Goal: Complete application form: Complete application form

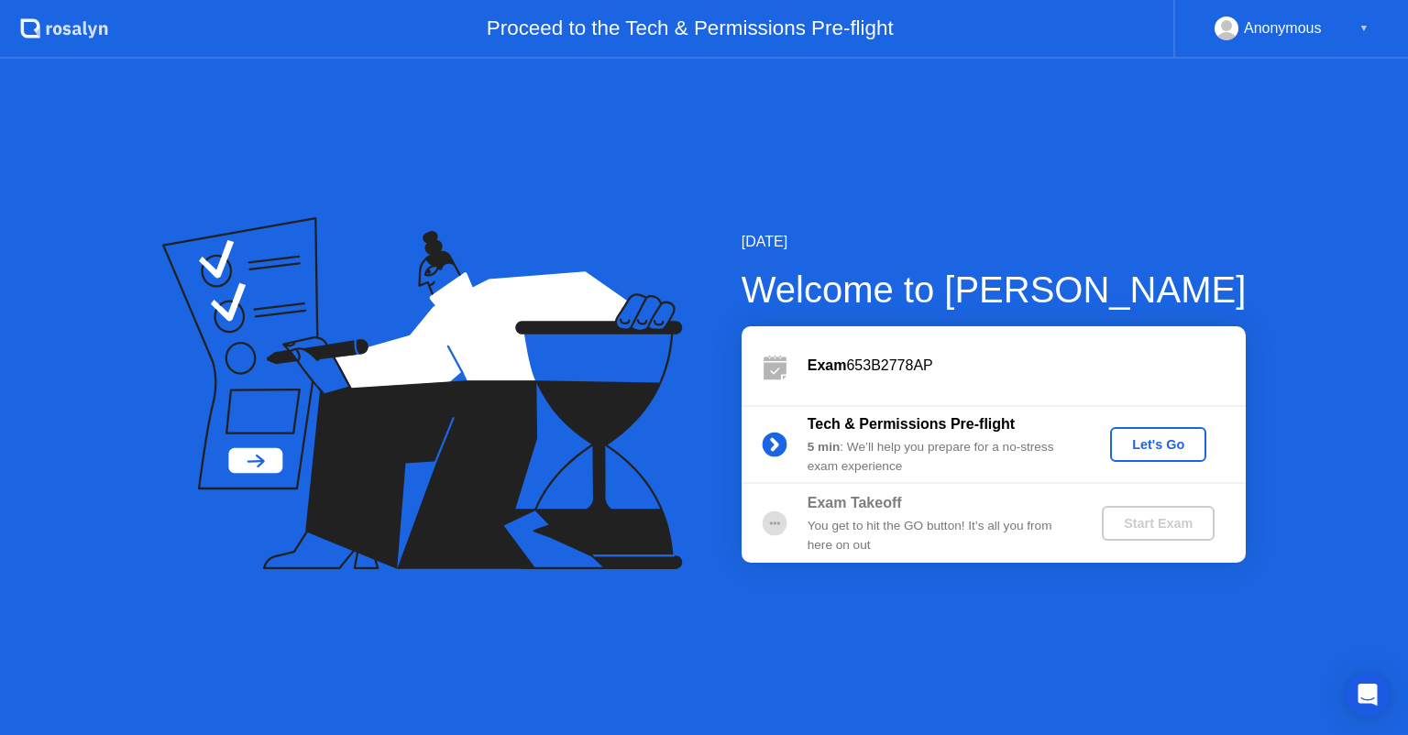
click at [1125, 447] on div "Let's Go" at bounding box center [1159, 444] width 82 height 15
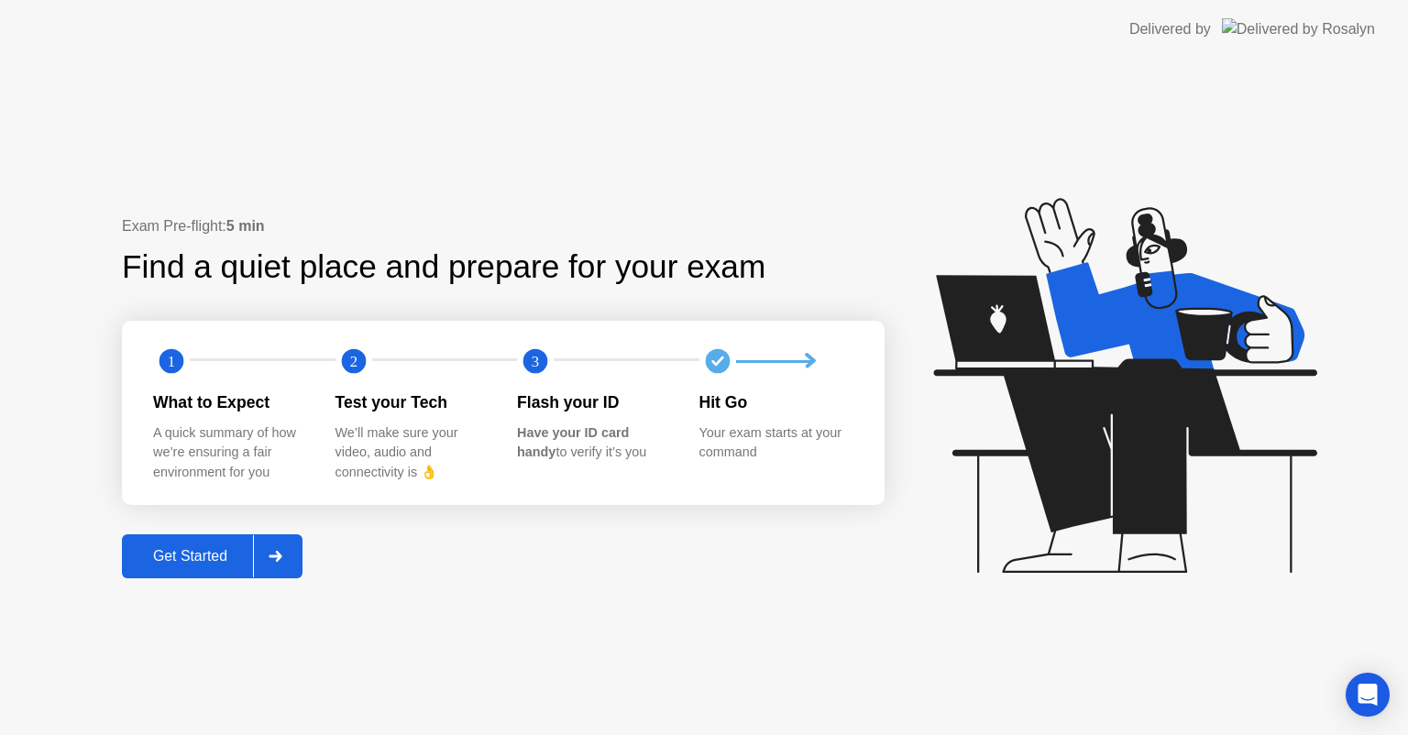
click at [184, 560] on div "Get Started" at bounding box center [190, 556] width 126 height 17
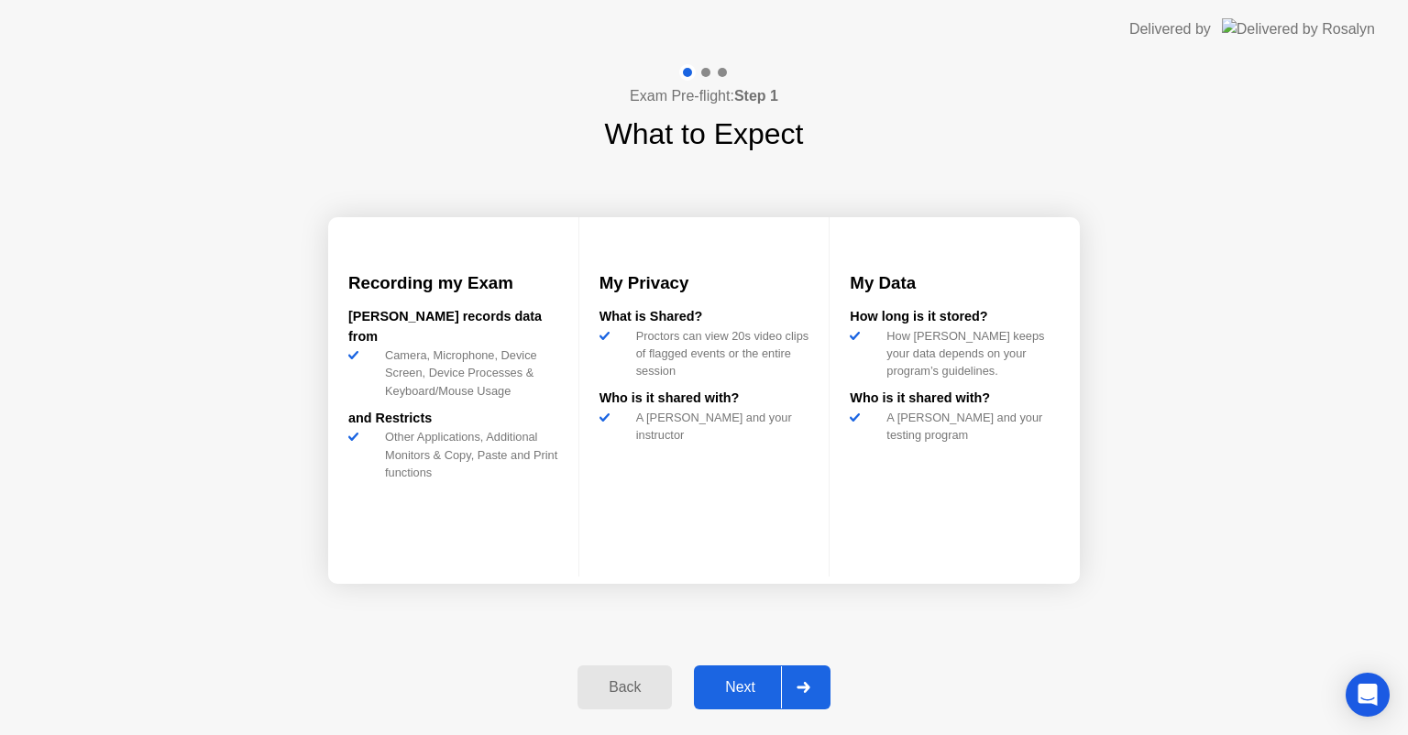
click at [733, 682] on div "Next" at bounding box center [741, 687] width 82 height 17
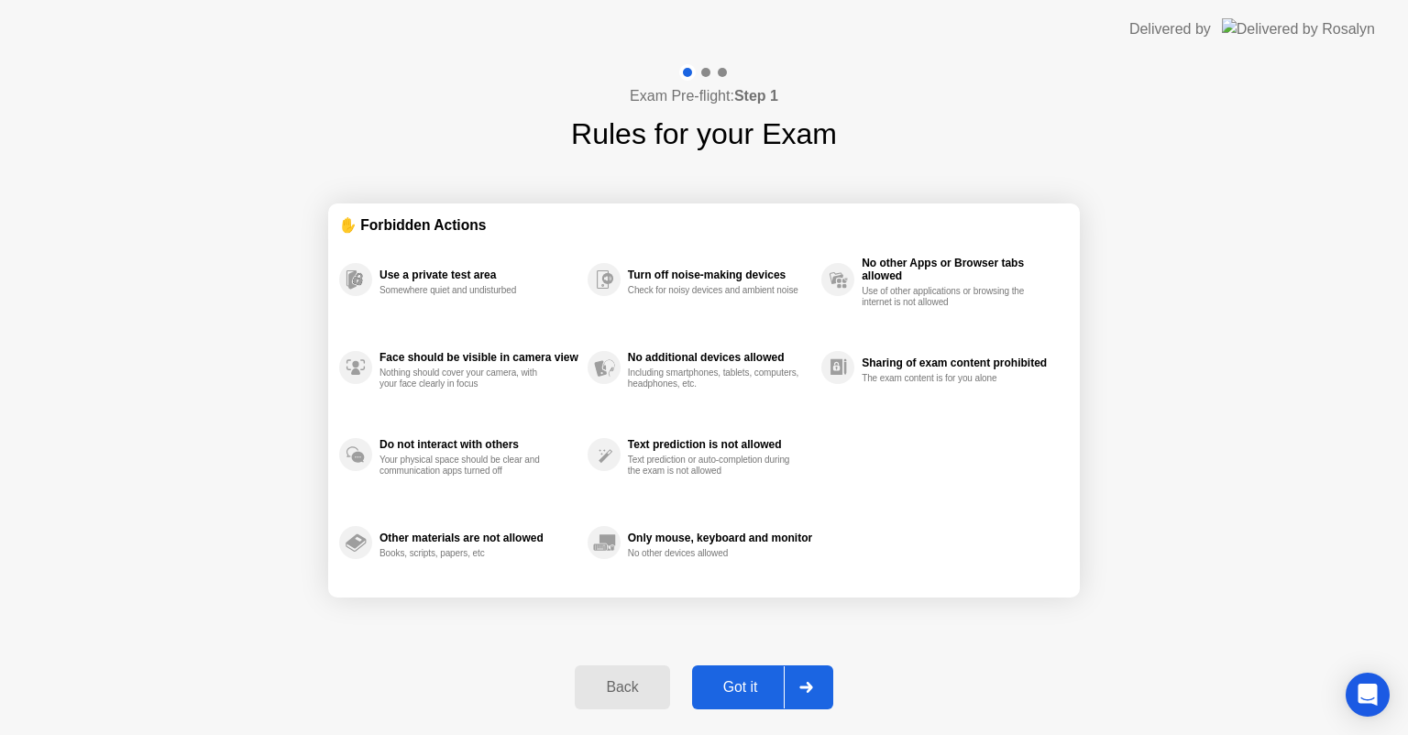
click at [759, 686] on div "Got it" at bounding box center [741, 687] width 86 height 17
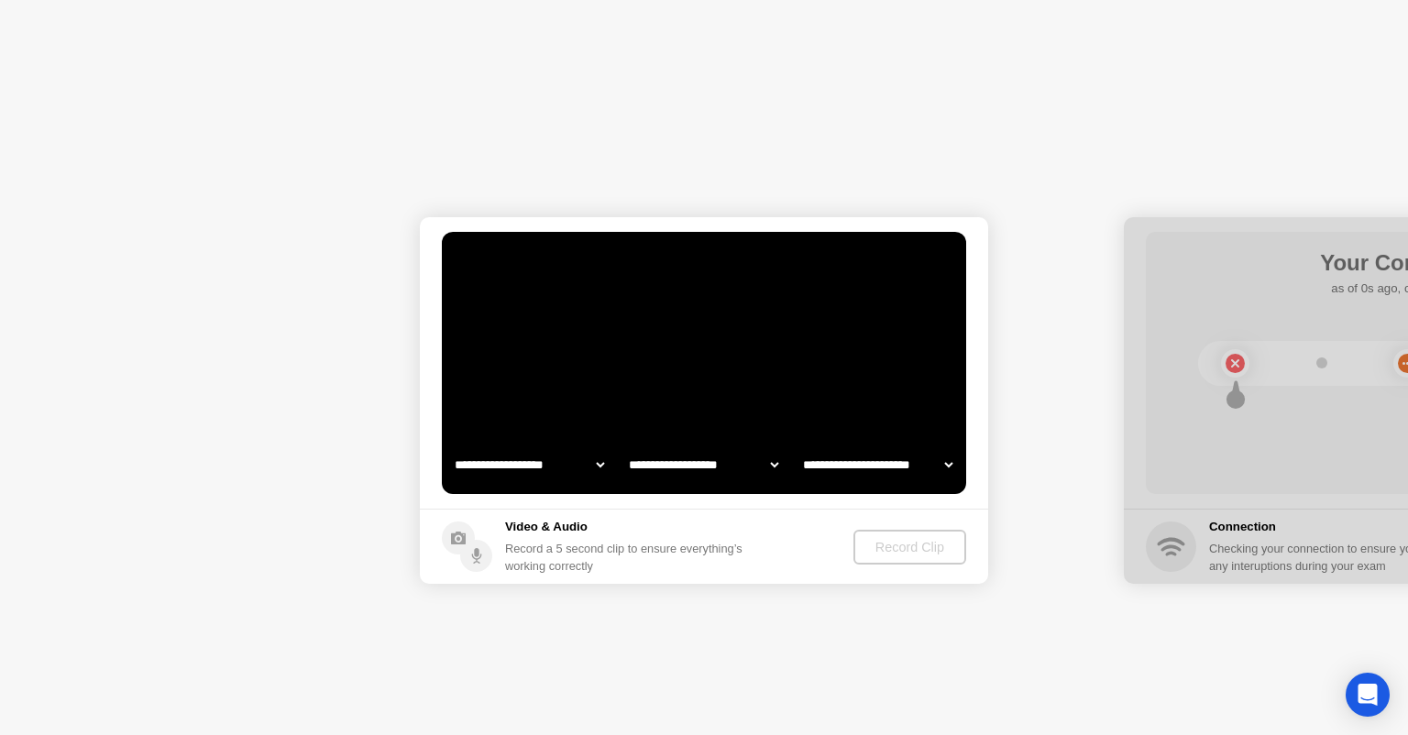
select select "**********"
select select "*******"
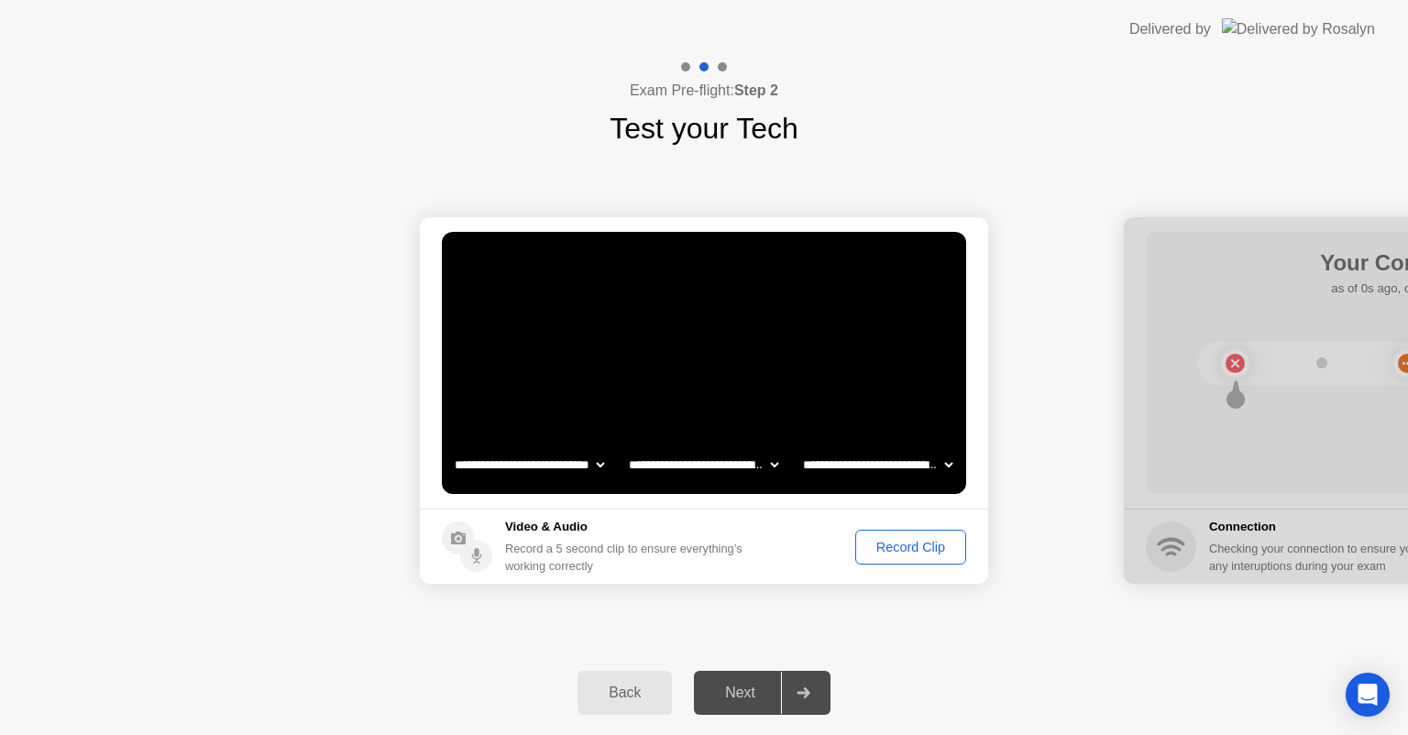
click at [930, 554] on div "Record Clip" at bounding box center [911, 547] width 98 height 15
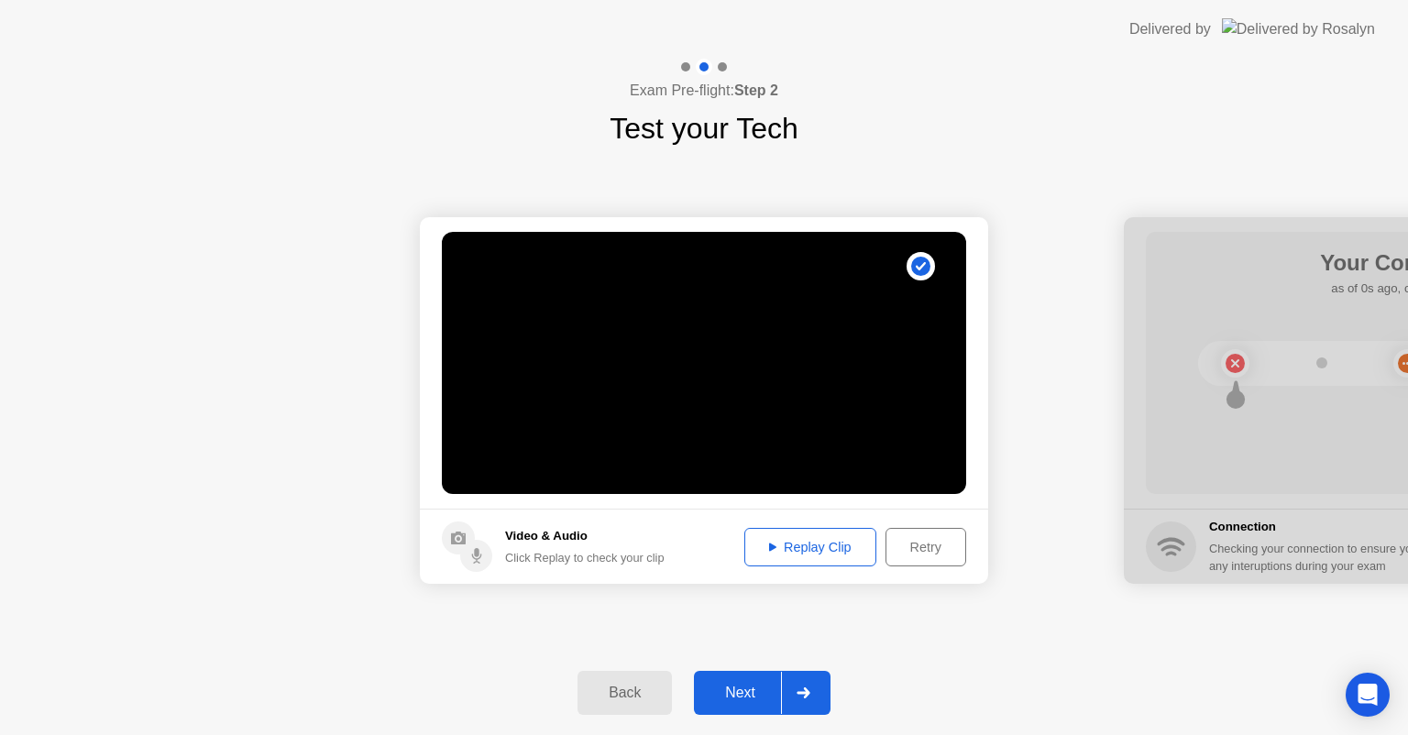
click at [752, 688] on div "Next" at bounding box center [741, 693] width 82 height 17
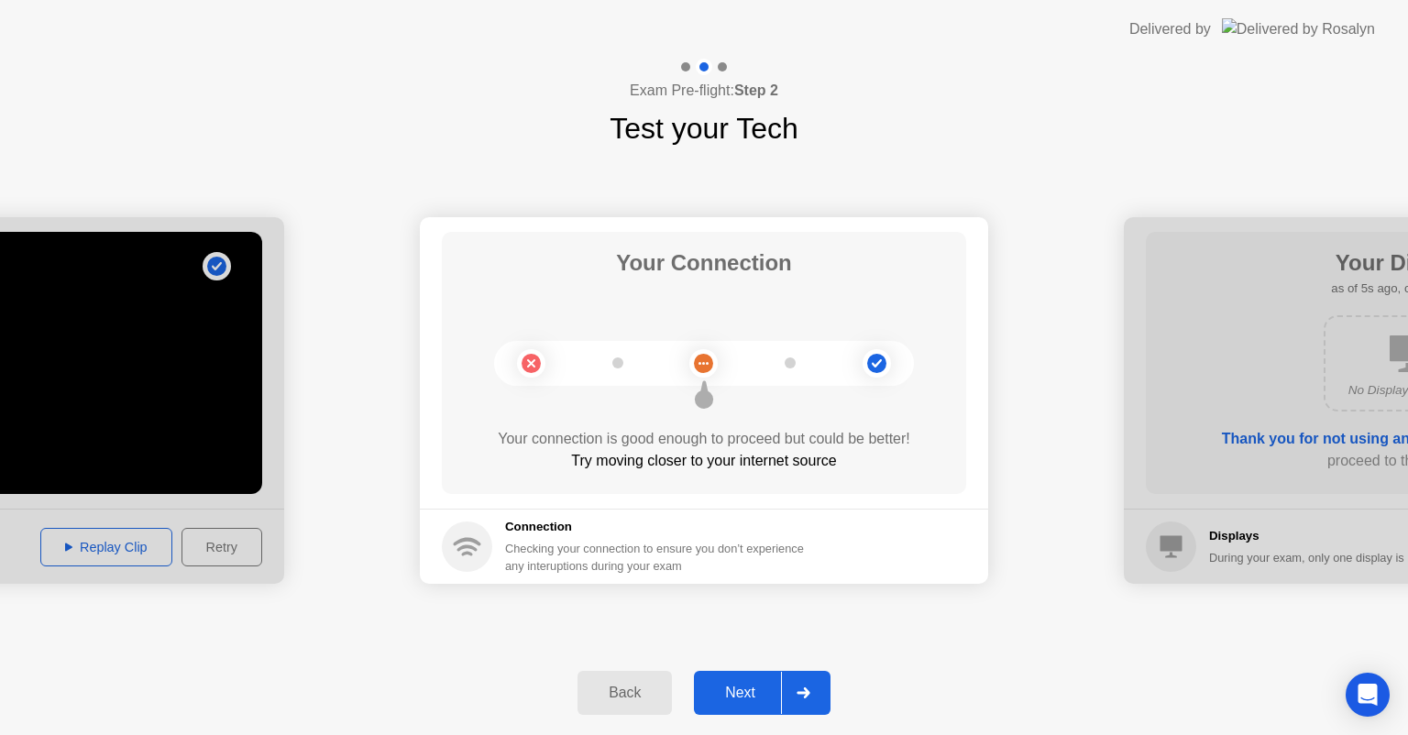
click at [754, 687] on div "Next" at bounding box center [741, 693] width 82 height 17
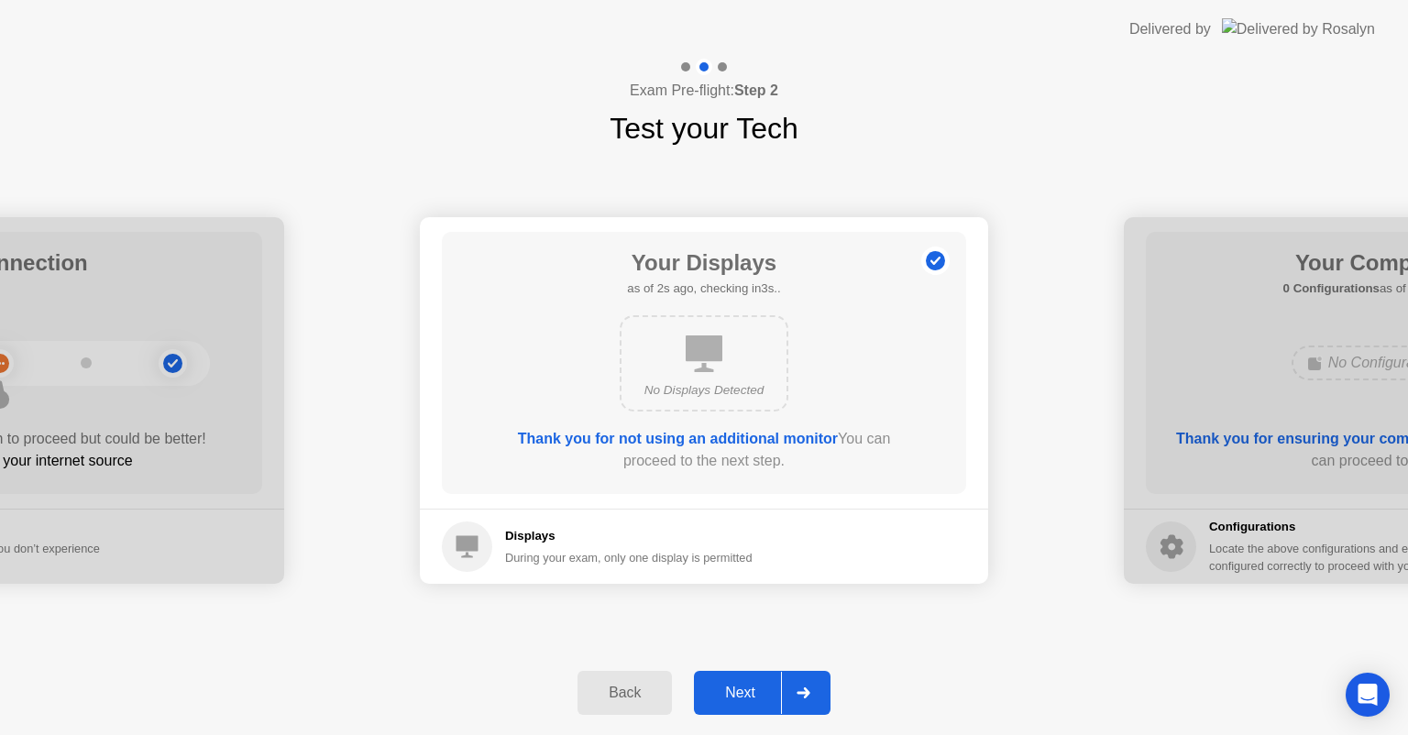
click at [764, 693] on div "Next" at bounding box center [741, 693] width 82 height 17
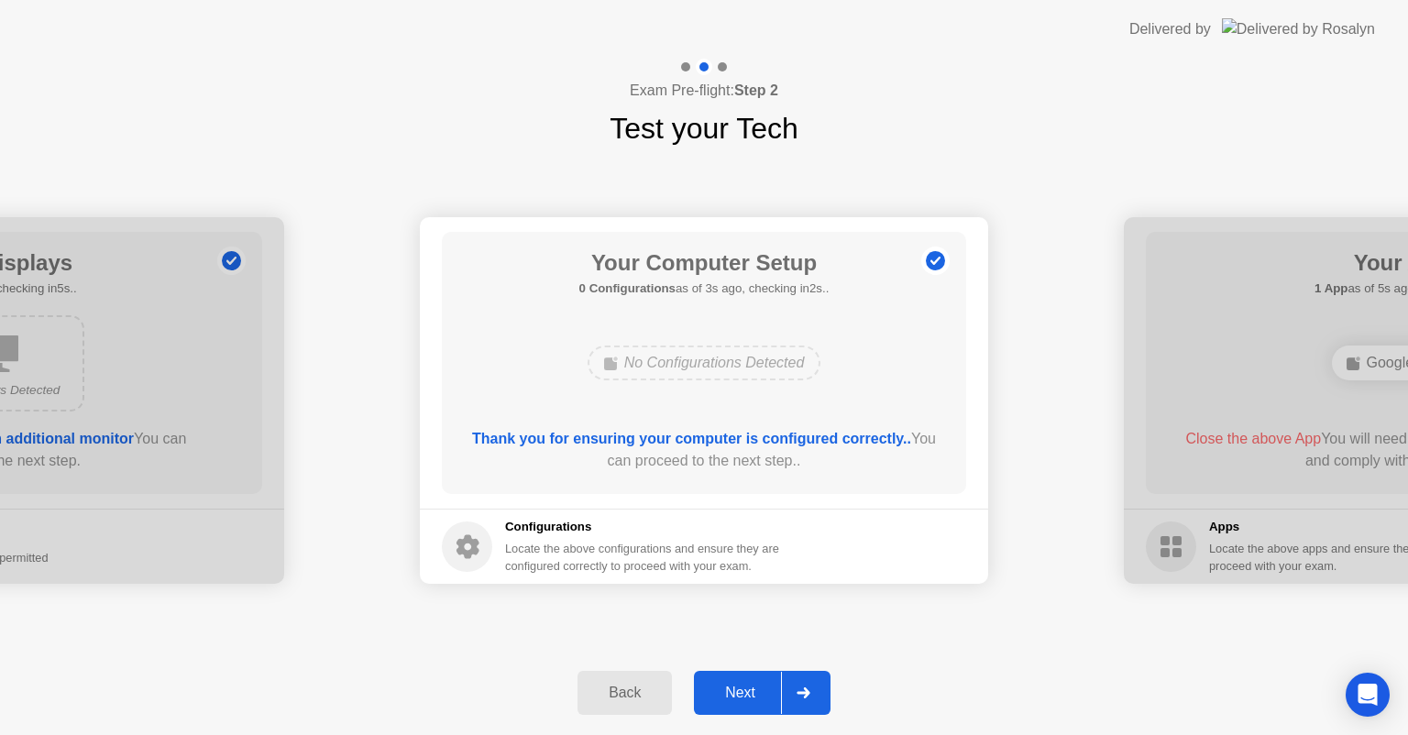
click at [765, 686] on div "Next" at bounding box center [741, 693] width 82 height 17
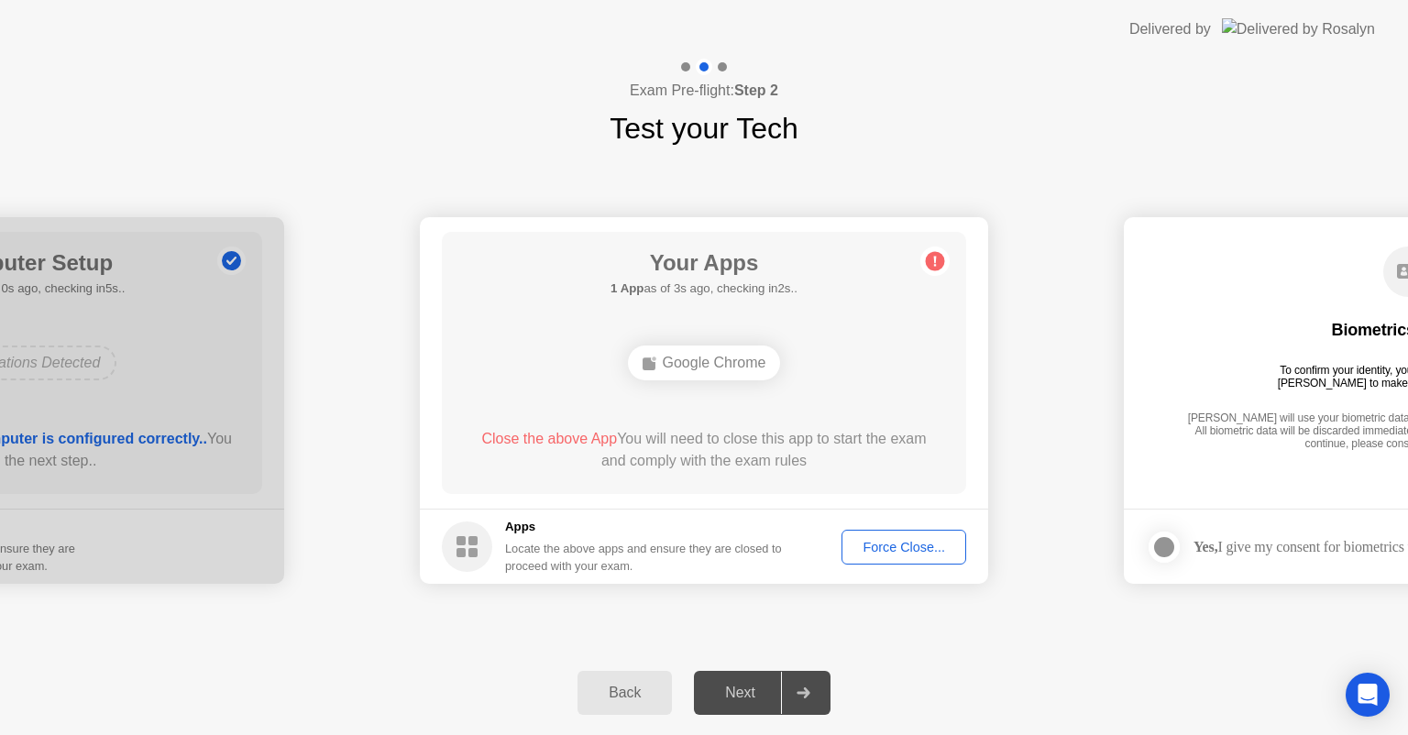
click at [898, 554] on div "Force Close..." at bounding box center [904, 547] width 112 height 15
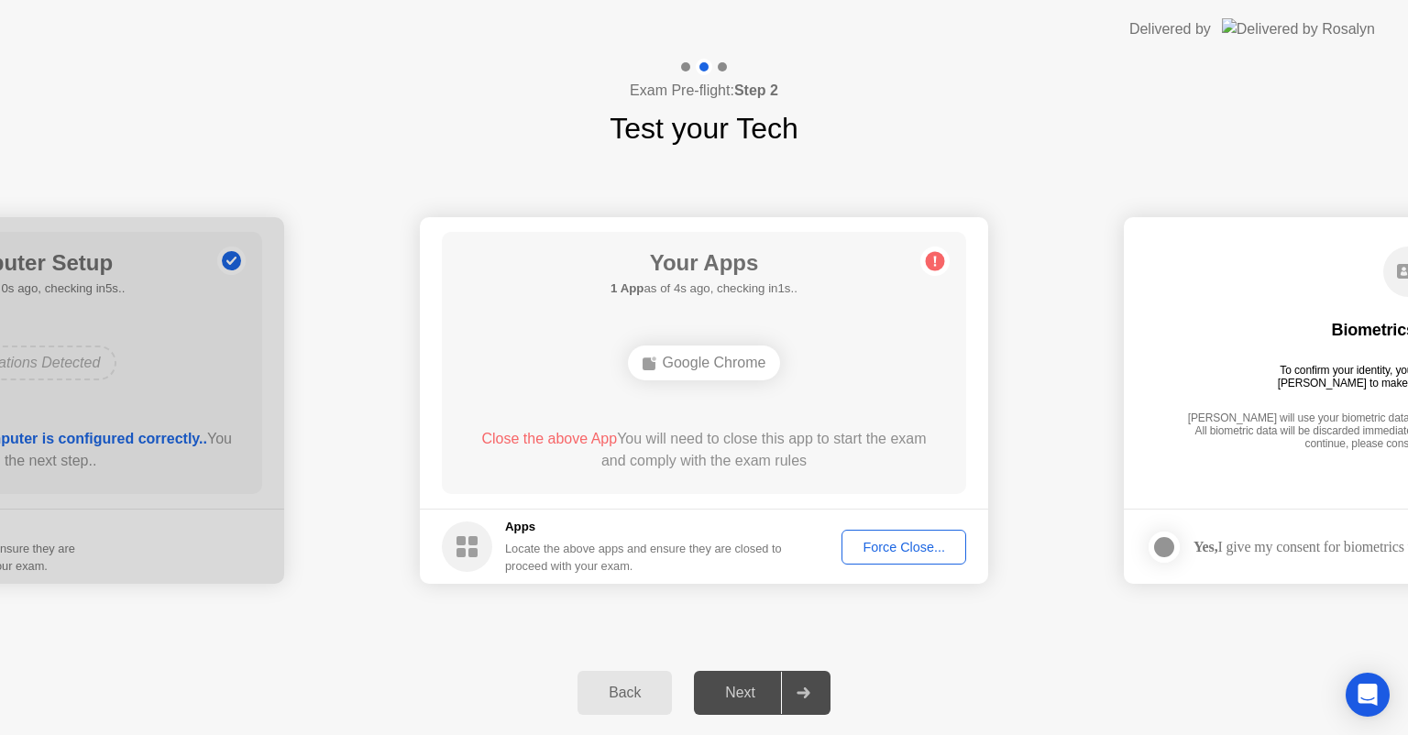
click at [873, 553] on div "Force Close..." at bounding box center [904, 547] width 112 height 15
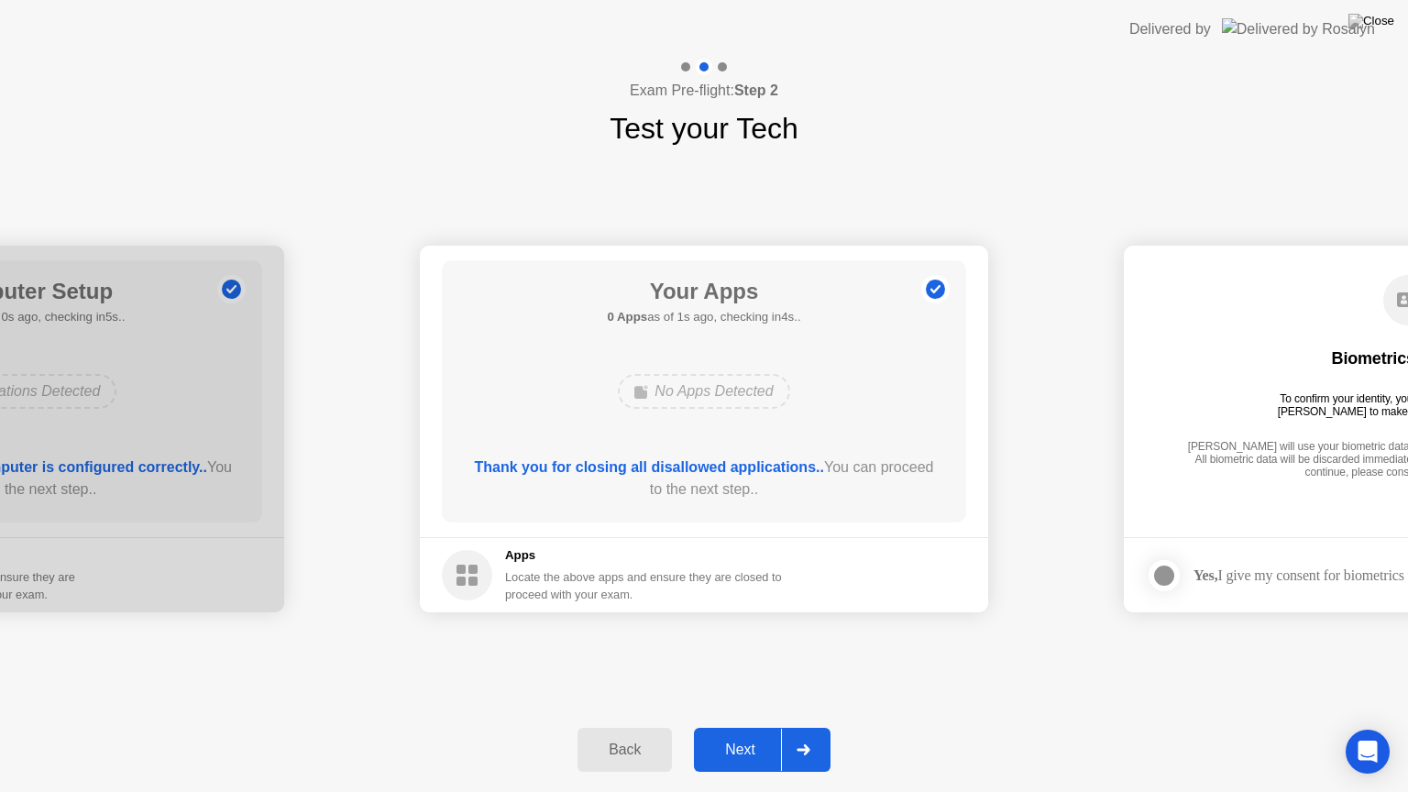
click at [764, 734] on div "Next" at bounding box center [741, 750] width 82 height 17
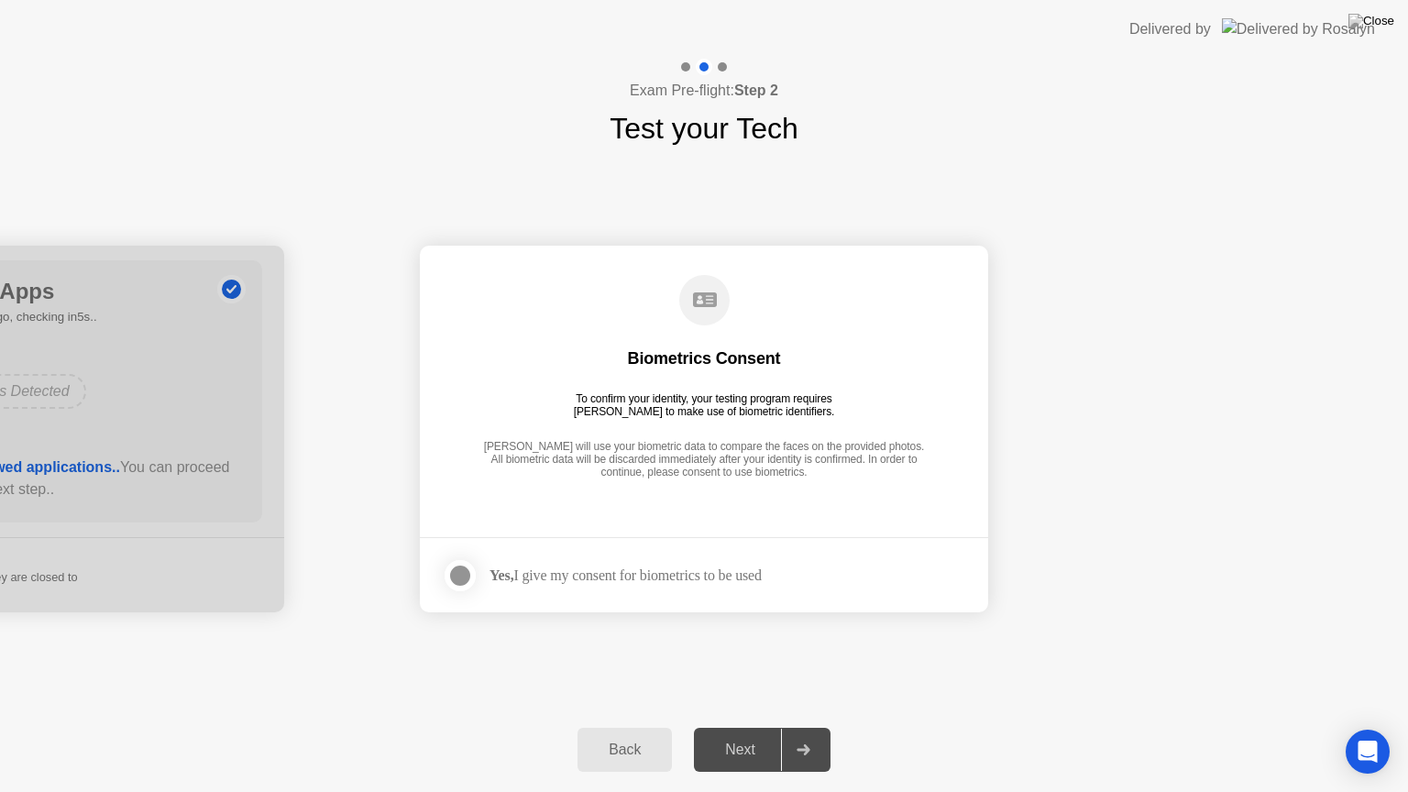
drag, startPoint x: 569, startPoint y: 400, endPoint x: 745, endPoint y: 365, distance: 179.4
click at [772, 399] on div "To confirm your identity, your testing program requires [PERSON_NAME] to make u…" at bounding box center [705, 405] width 276 height 26
click at [711, 304] on icon at bounding box center [705, 299] width 24 height 15
drag, startPoint x: 595, startPoint y: 474, endPoint x: 869, endPoint y: 468, distance: 274.2
click at [869, 468] on div "[PERSON_NAME] will use your biometric data to compare the faces on the provided…" at bounding box center [704, 460] width 451 height 41
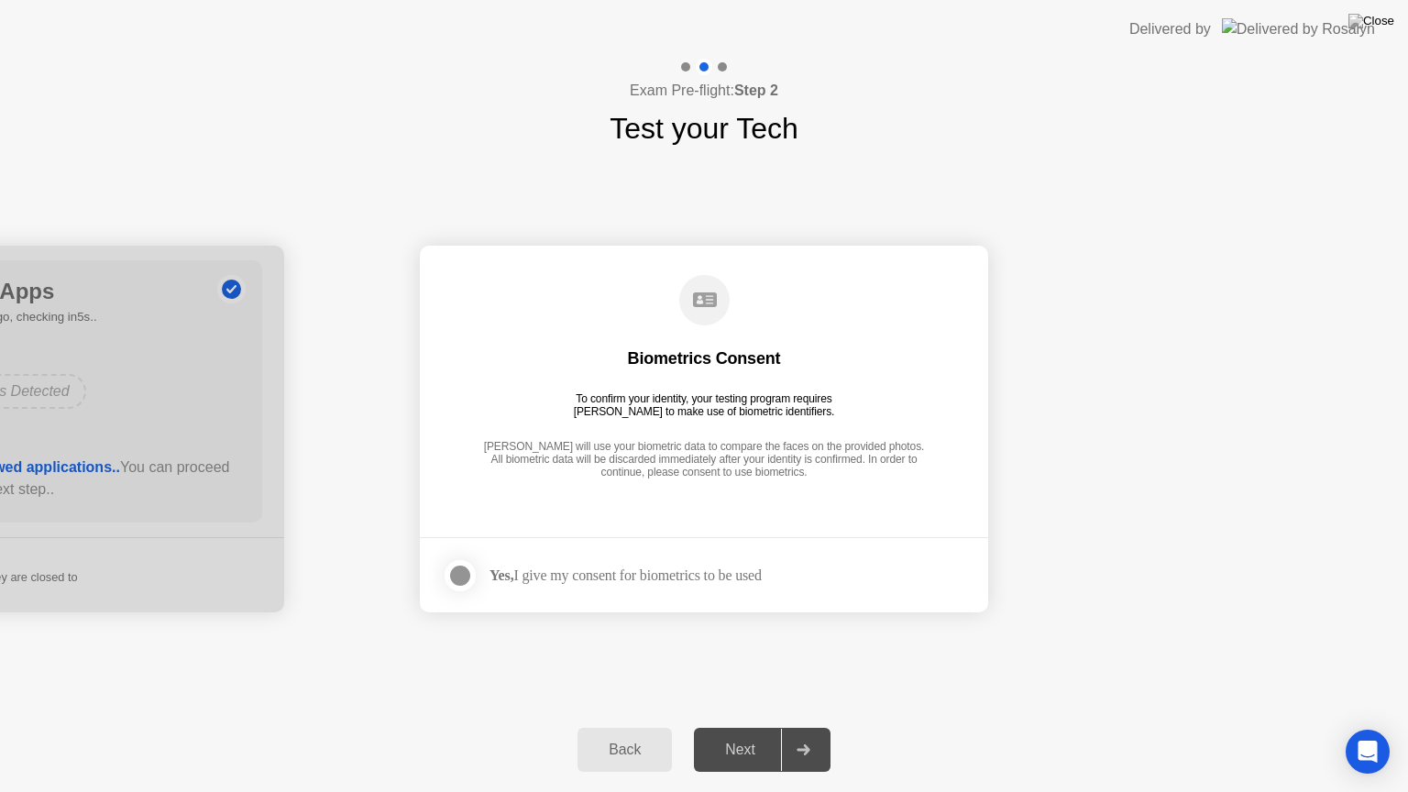
click at [466, 581] on div at bounding box center [460, 576] width 22 height 22
click at [766, 734] on div "Next" at bounding box center [741, 750] width 82 height 17
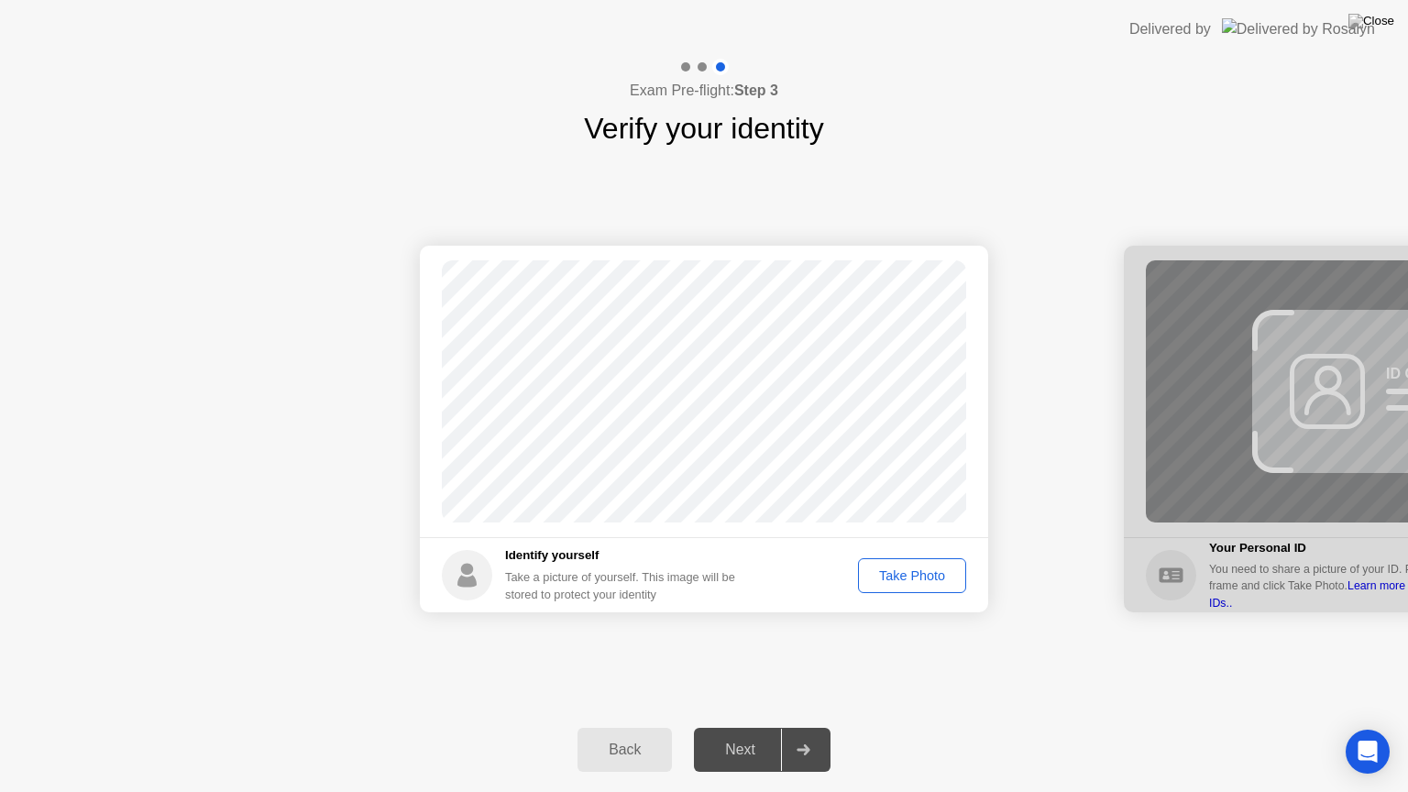
drag, startPoint x: 1277, startPoint y: 418, endPoint x: 1088, endPoint y: 434, distance: 189.5
click at [1262, 401] on div at bounding box center [1408, 429] width 568 height 367
click at [935, 576] on div "Take Photo" at bounding box center [912, 575] width 95 height 15
click at [788, 734] on div at bounding box center [803, 750] width 44 height 42
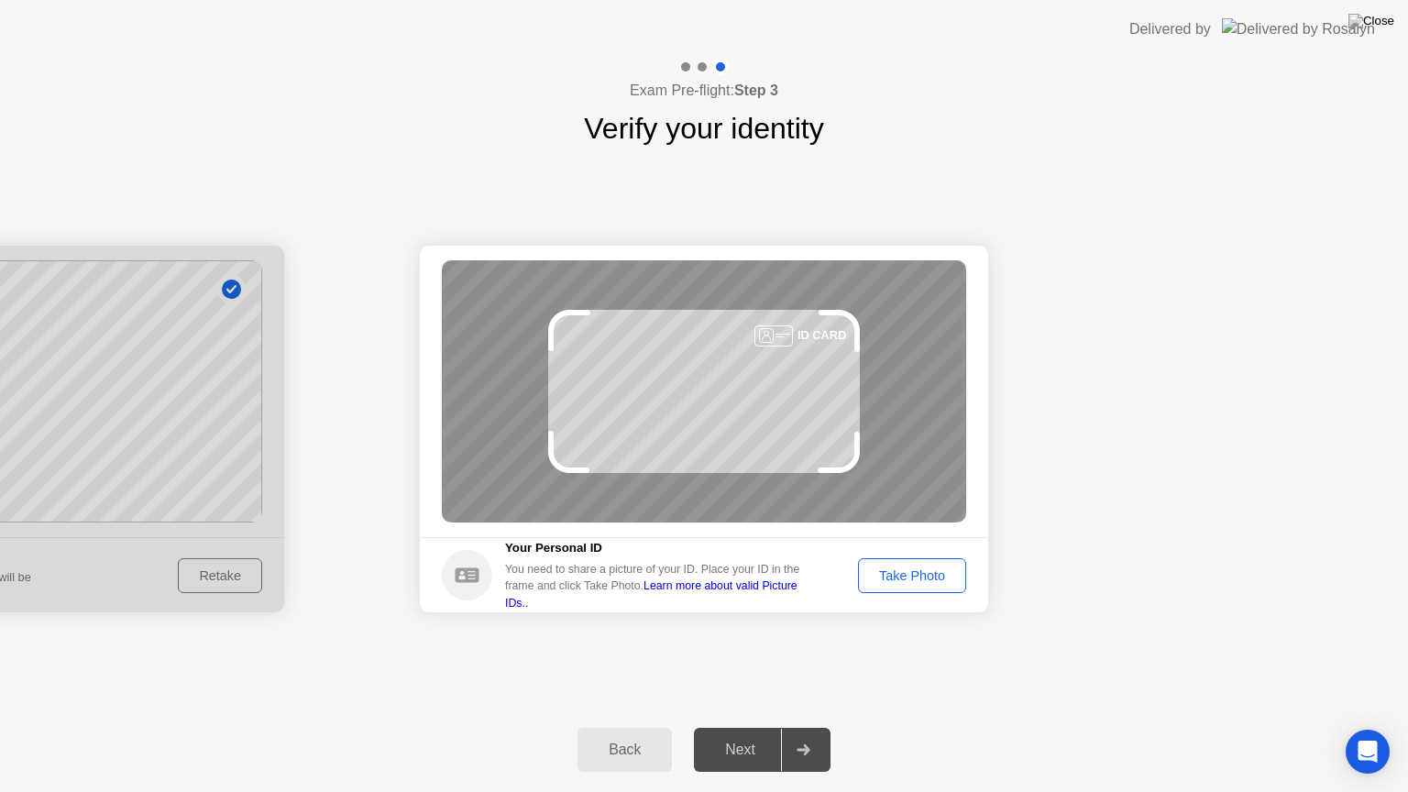
click at [954, 582] on div "Take Photo" at bounding box center [912, 575] width 95 height 15
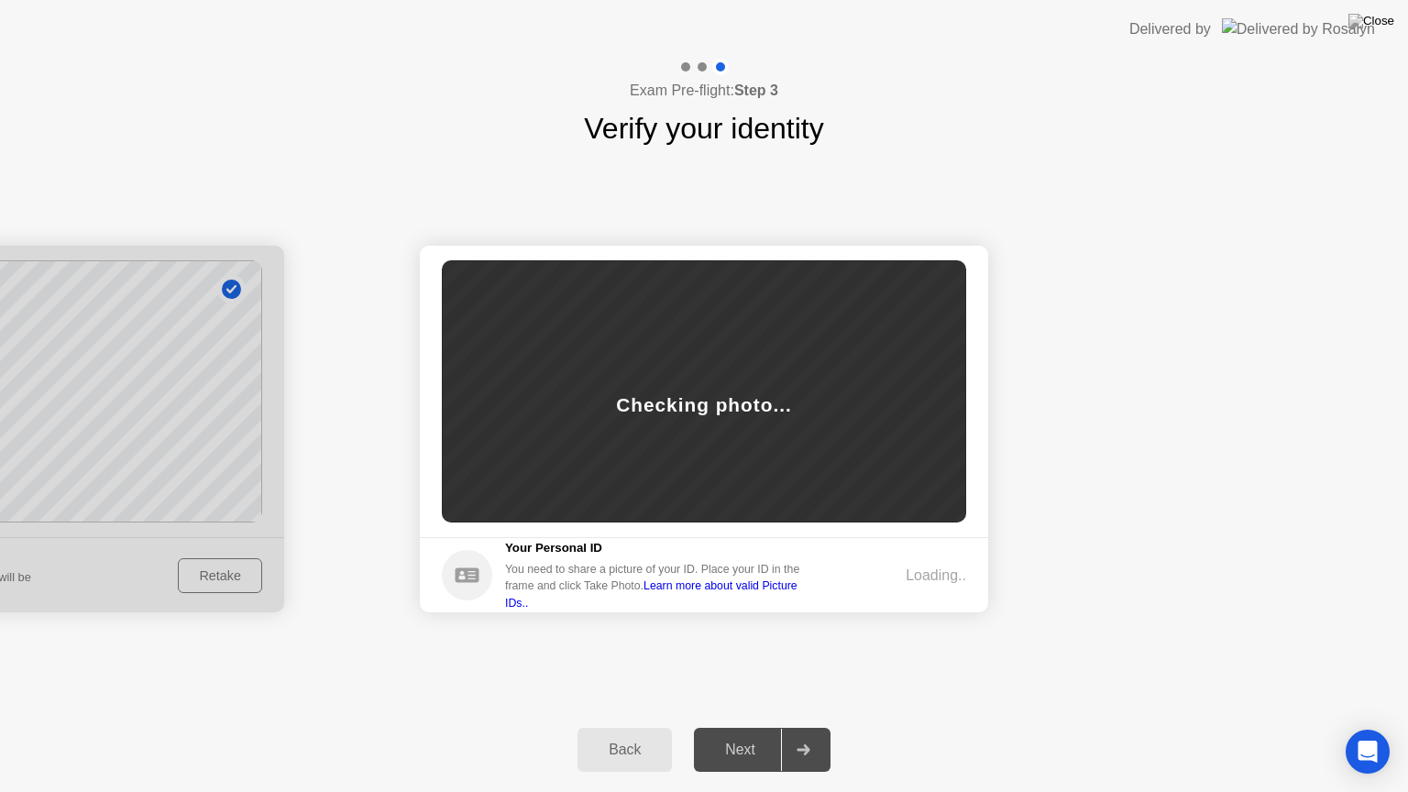
click at [755, 734] on div "Next" at bounding box center [741, 750] width 82 height 17
click at [649, 734] on div "Back" at bounding box center [624, 750] width 83 height 17
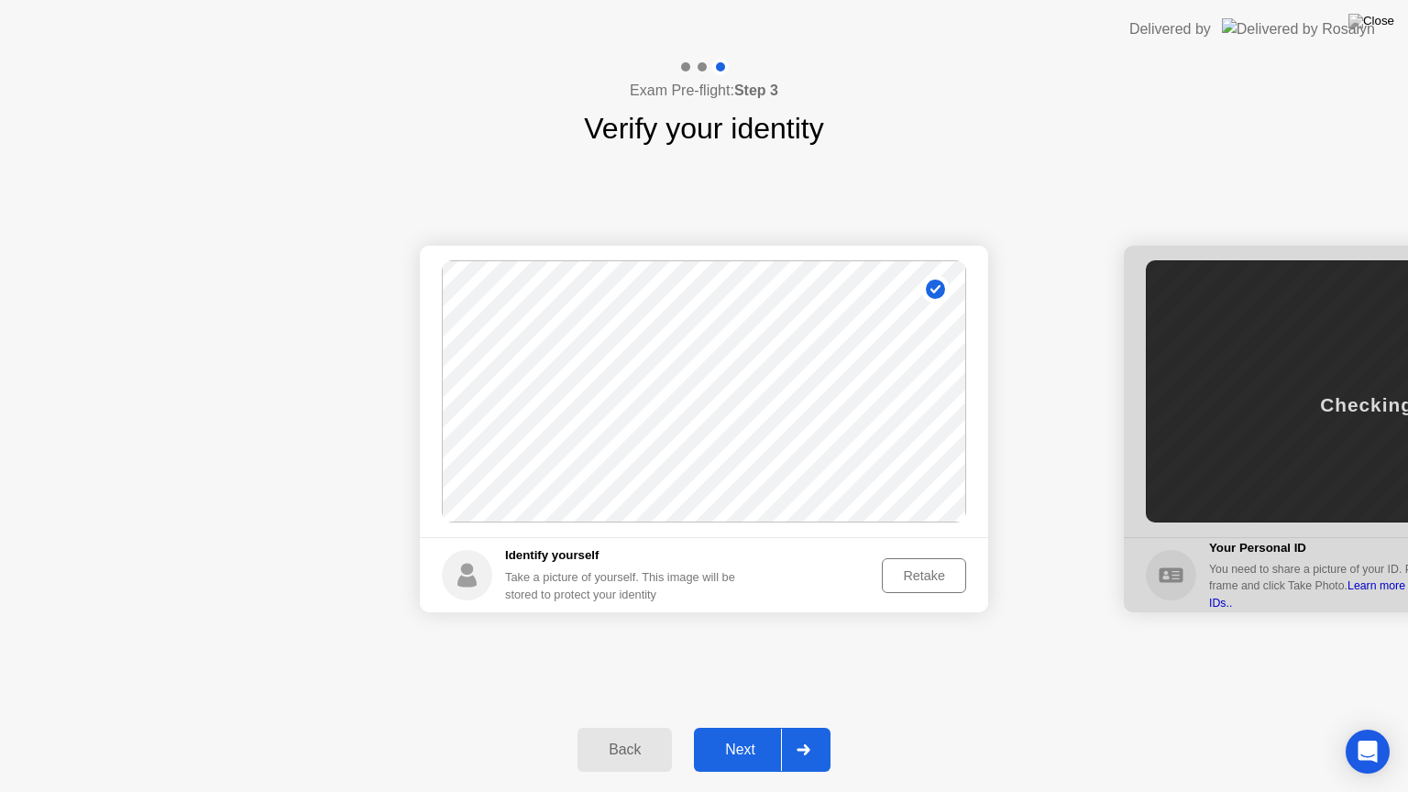
click at [766, 734] on div "Next" at bounding box center [741, 750] width 82 height 17
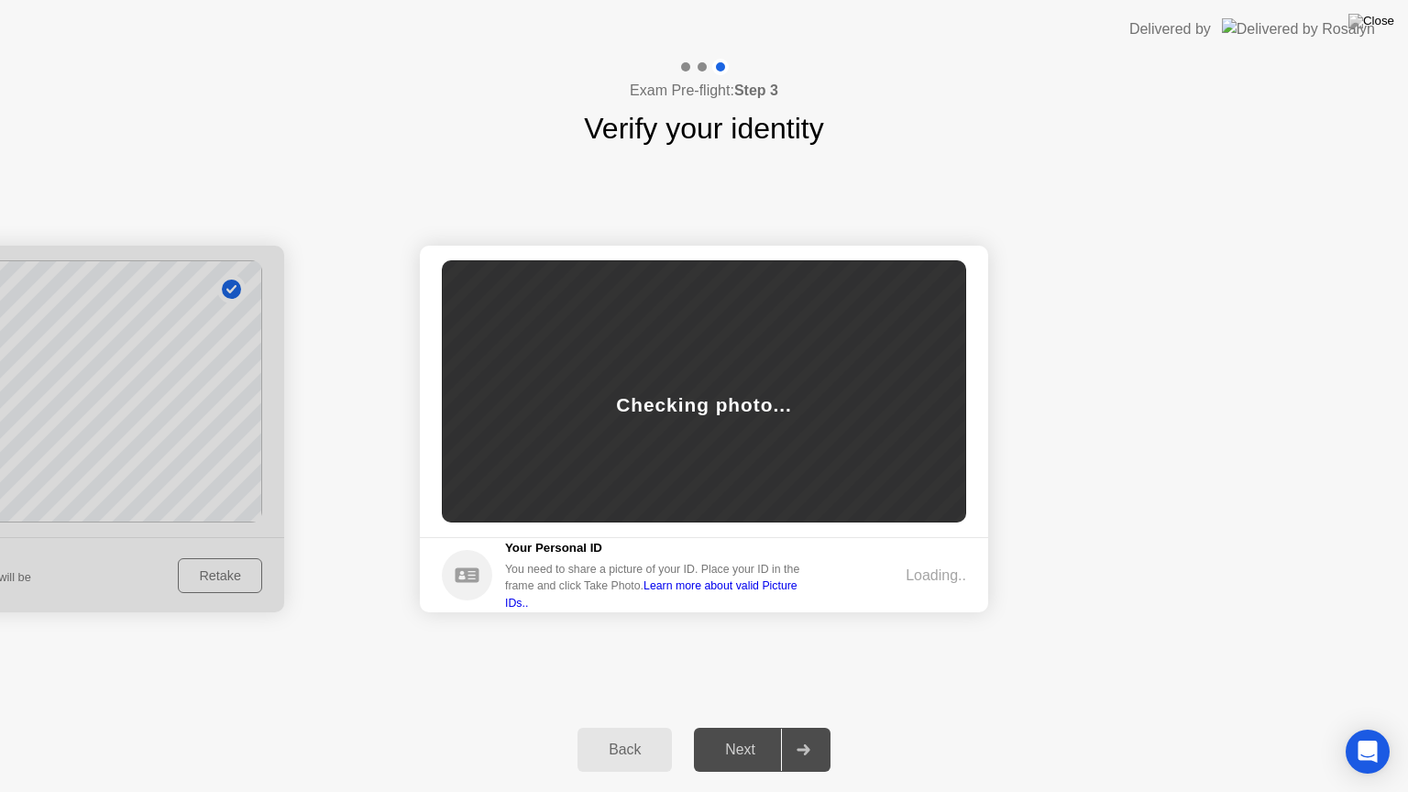
click at [733, 419] on div "Checking photo..." at bounding box center [704, 391] width 524 height 262
click at [940, 578] on div "Loading.." at bounding box center [936, 576] width 61 height 22
drag, startPoint x: 939, startPoint y: 578, endPoint x: 925, endPoint y: 581, distance: 14.2
click at [939, 578] on div "Loading.." at bounding box center [936, 576] width 61 height 22
click at [925, 581] on div "Loading.." at bounding box center [936, 576] width 61 height 22
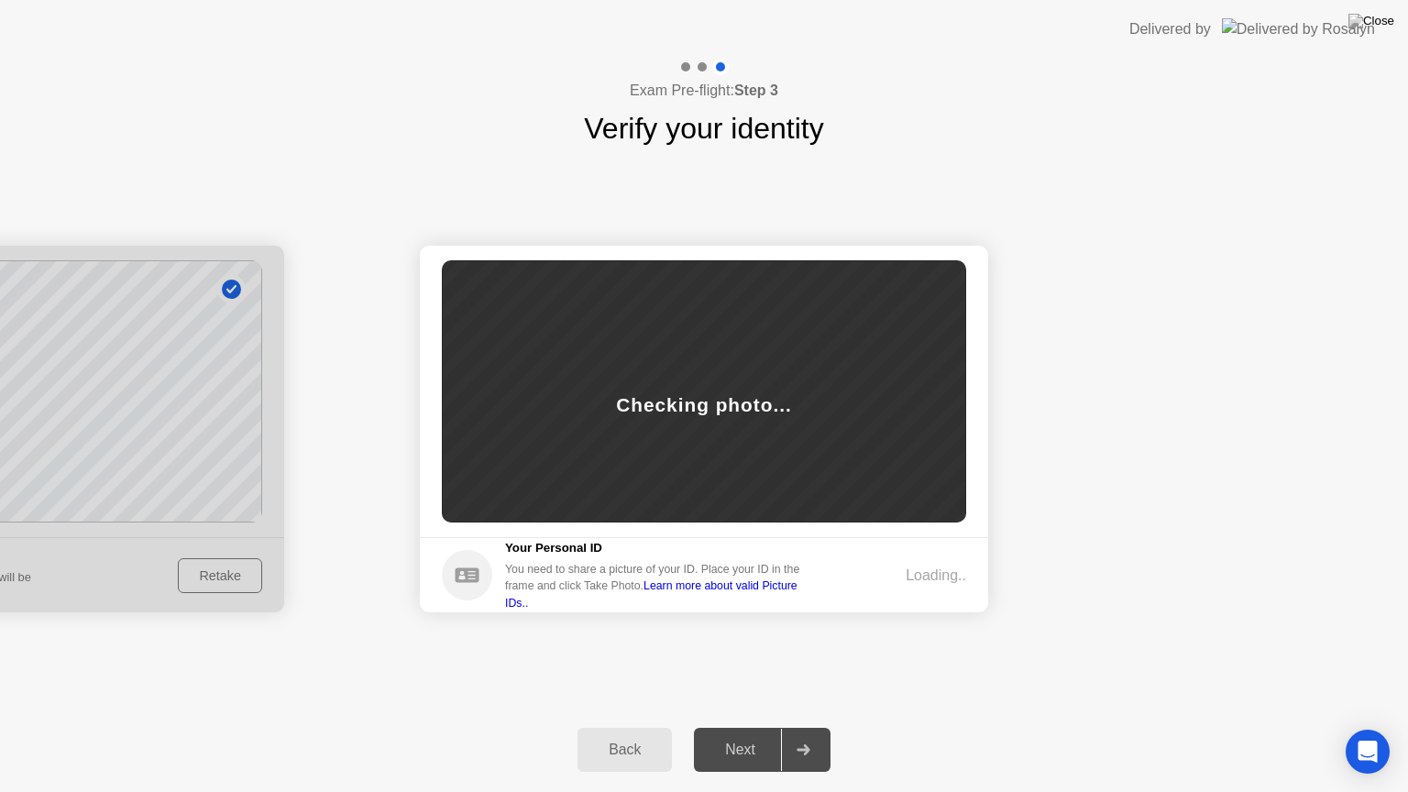
click at [798, 599] on link "Learn more about valid Picture IDs.." at bounding box center [651, 593] width 292 height 29
drag, startPoint x: 1097, startPoint y: 20, endPoint x: 1074, endPoint y: 50, distance: 37.2
click at [1075, 50] on header "Delivered by" at bounding box center [704, 29] width 1408 height 59
click at [1368, 734] on icon "Open Intercom Messenger" at bounding box center [1367, 752] width 21 height 24
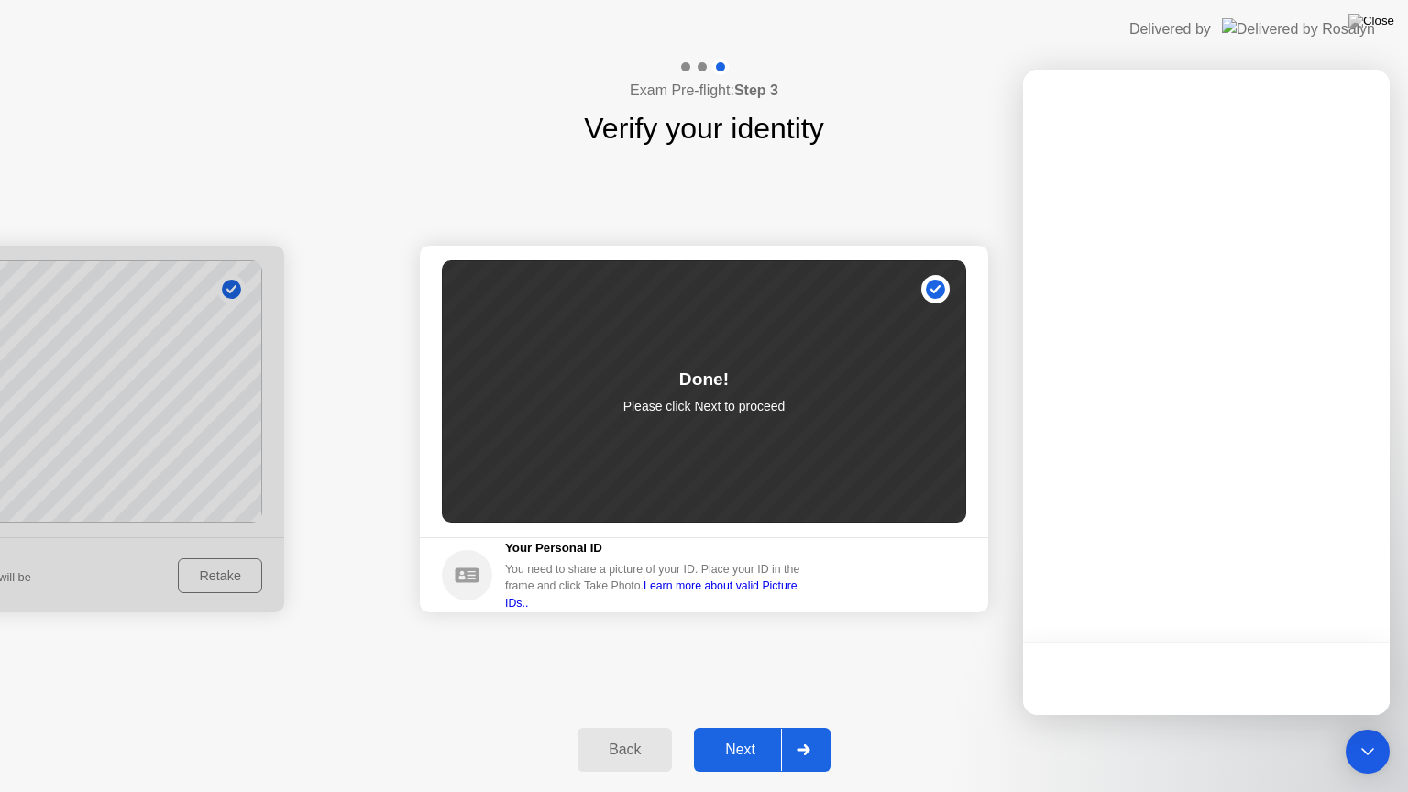
click at [868, 671] on div "Success Photo is correctly taken Identify yourself Take a picture of yourself. …" at bounding box center [704, 428] width 1408 height 557
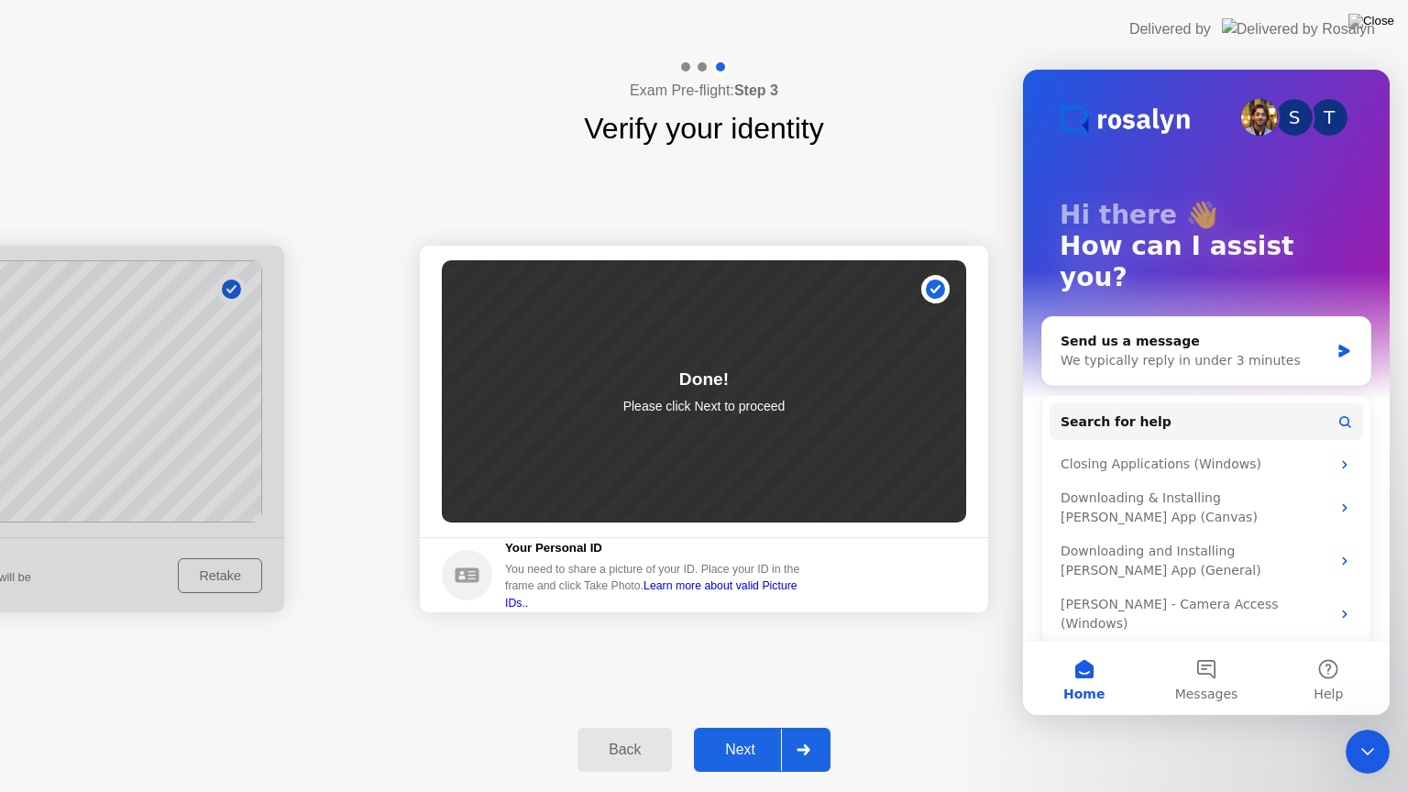
click at [904, 131] on div "Exam Pre-flight: Step 3 Verify your identity" at bounding box center [704, 105] width 1408 height 92
click at [941, 679] on div "Success Photo is correctly taken Identify yourself Take a picture of yourself. …" at bounding box center [704, 428] width 1408 height 557
click at [781, 734] on button "Next" at bounding box center [762, 750] width 137 height 44
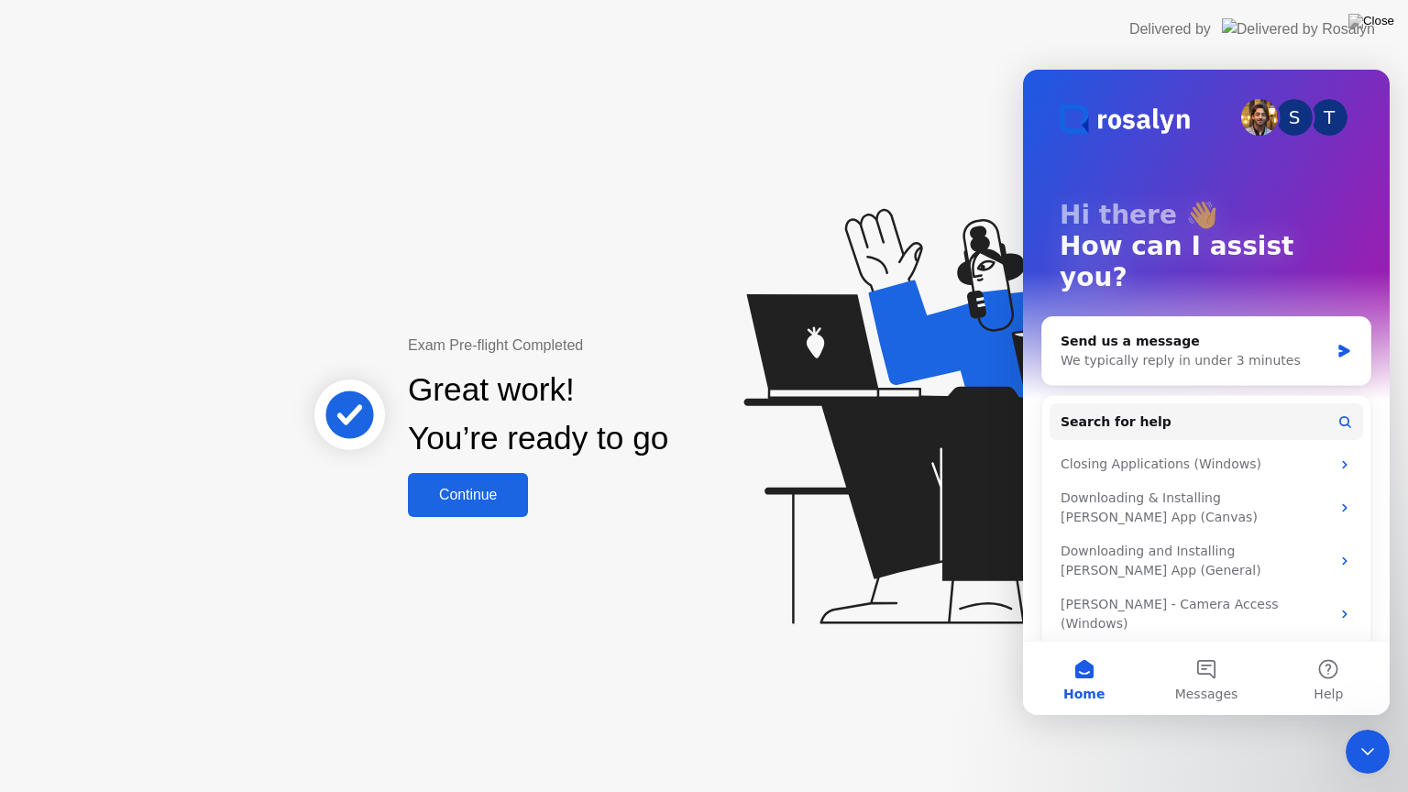
click at [1346, 734] on div "Close Intercom Messenger" at bounding box center [1368, 752] width 44 height 44
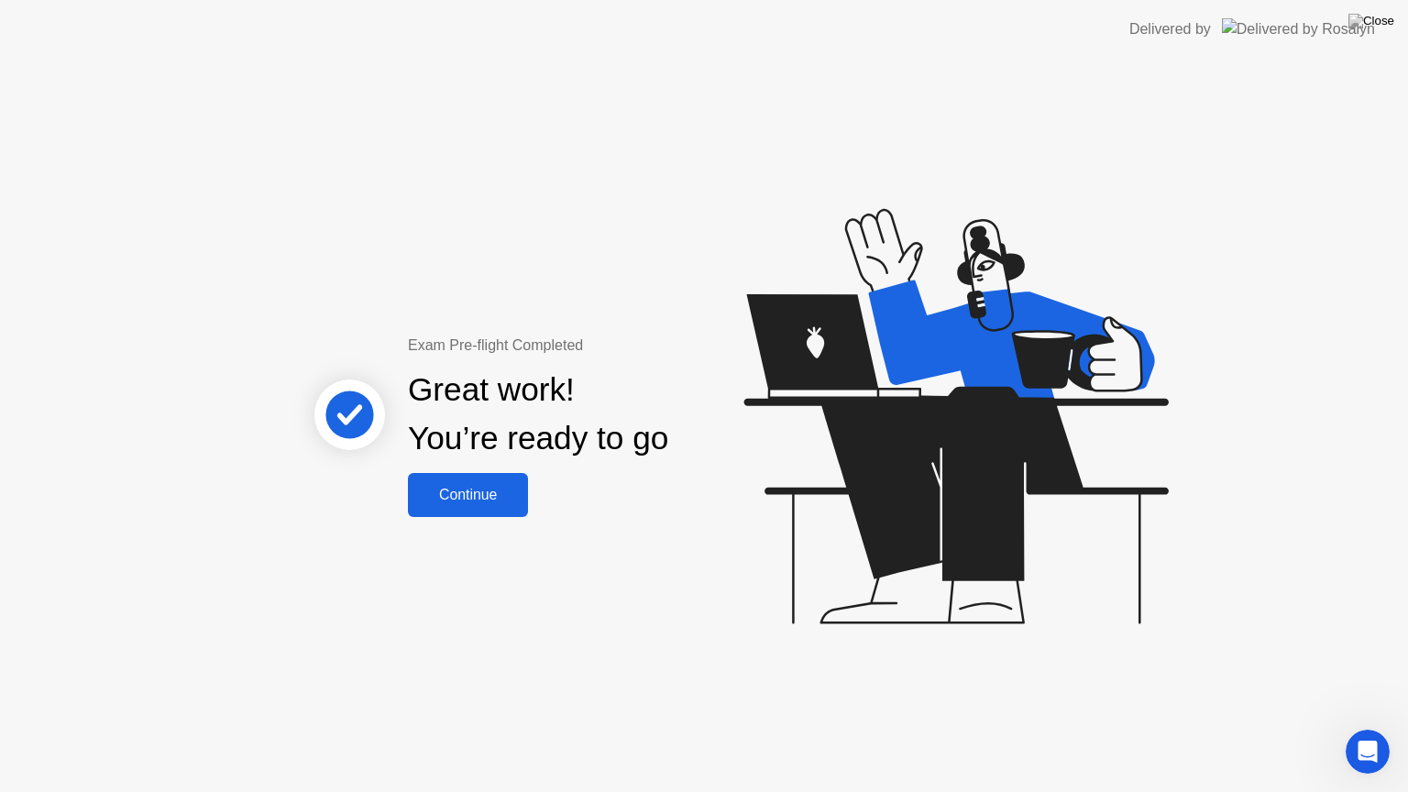
click at [512, 487] on div "Continue" at bounding box center [467, 495] width 109 height 17
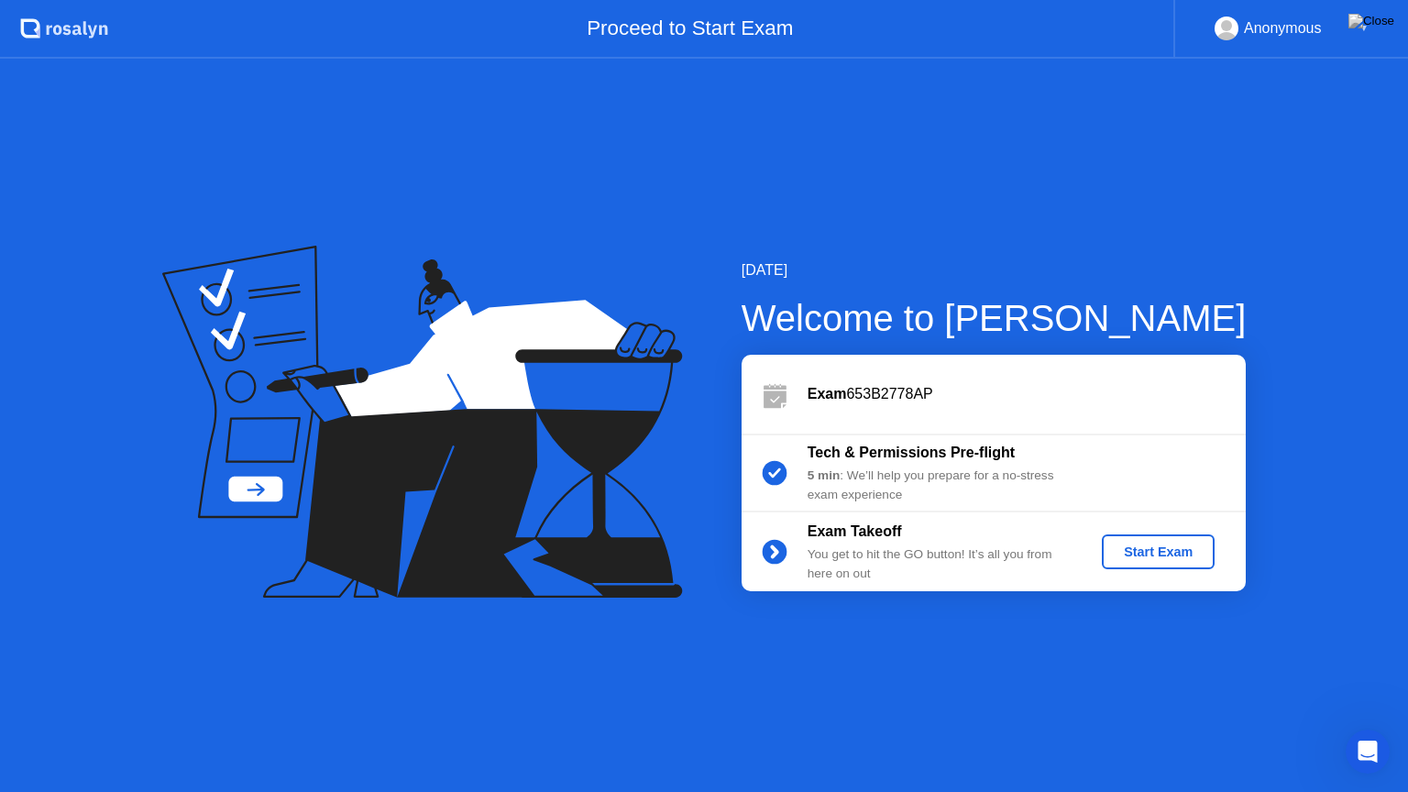
click at [1149, 557] on div "Start Exam" at bounding box center [1158, 552] width 98 height 15
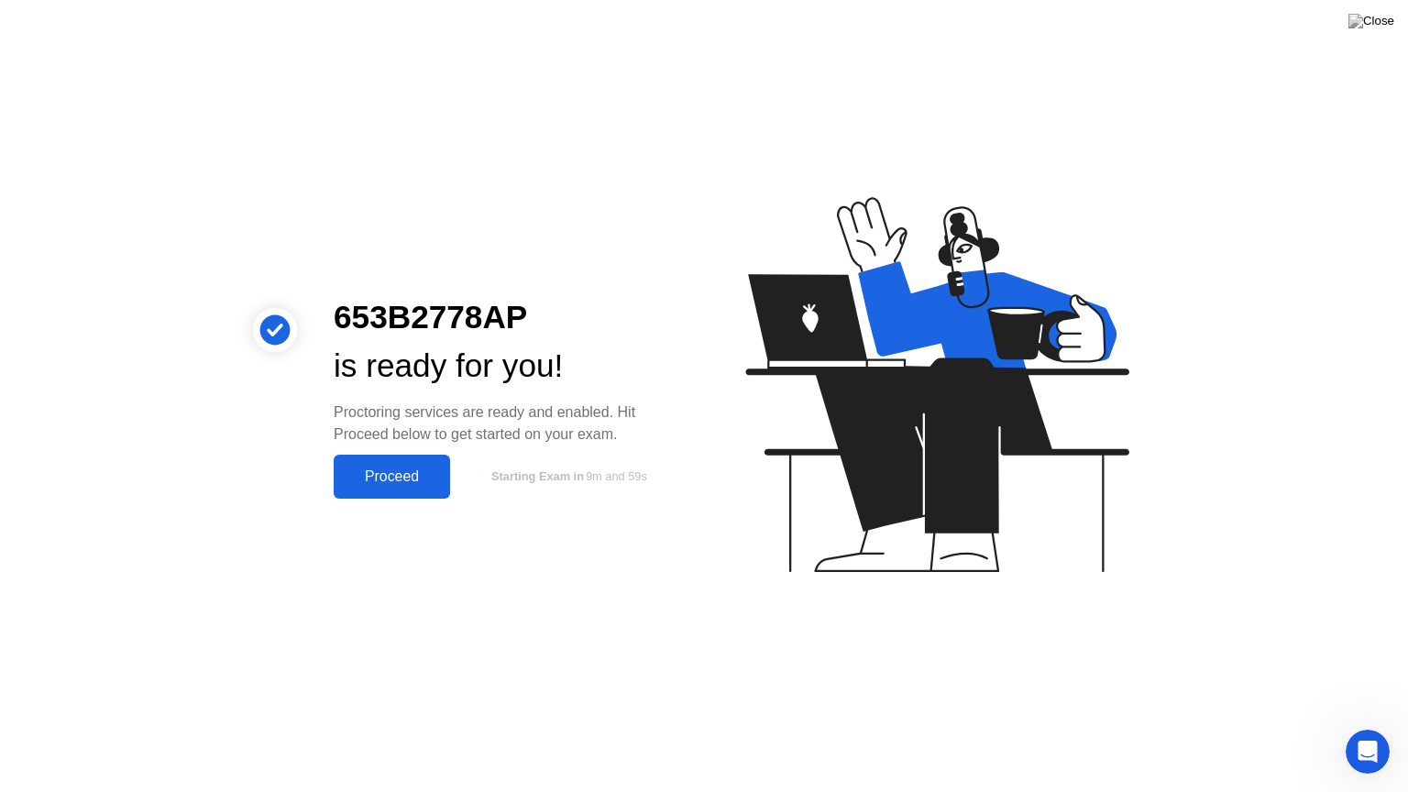
click at [407, 492] on button "Proceed" at bounding box center [392, 477] width 116 height 44
